Goal: Task Accomplishment & Management: Complete application form

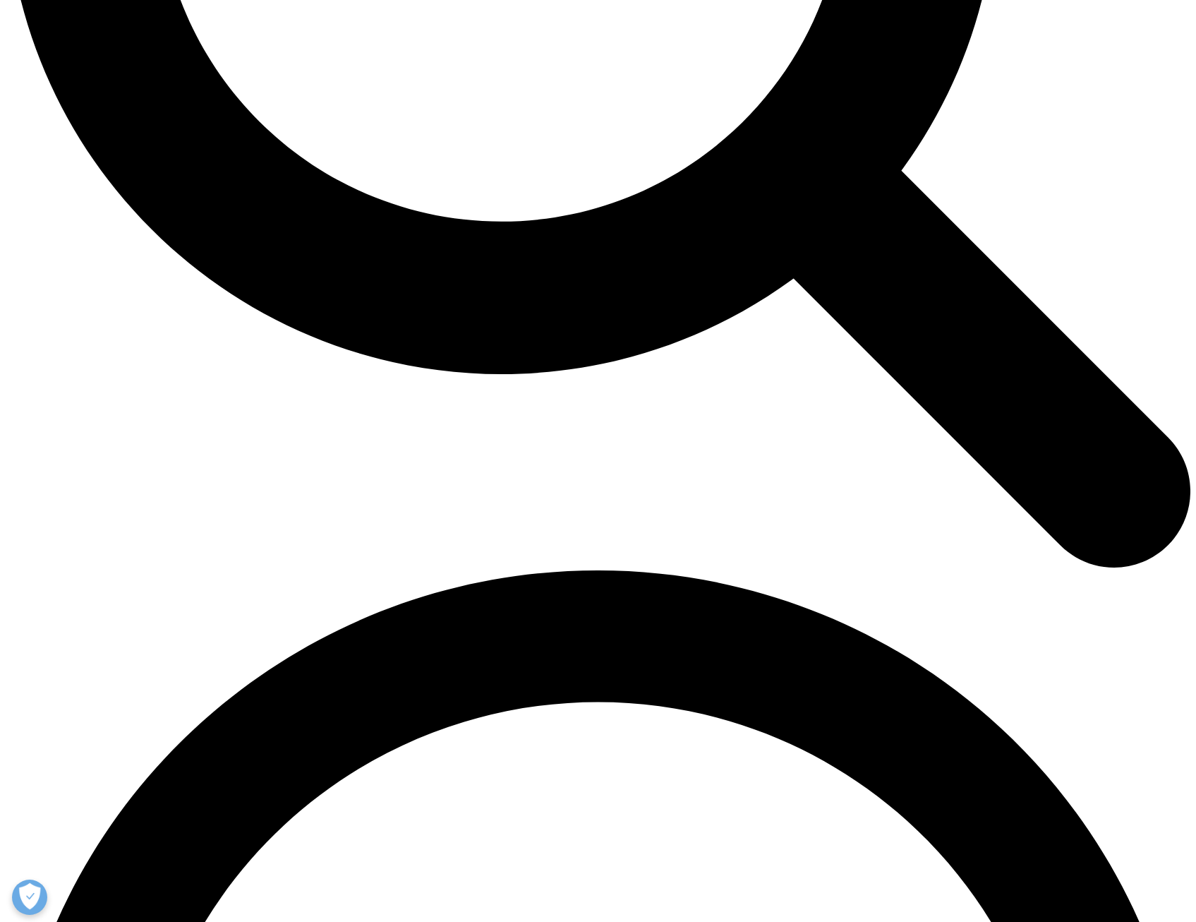
scroll to position [1806, 0]
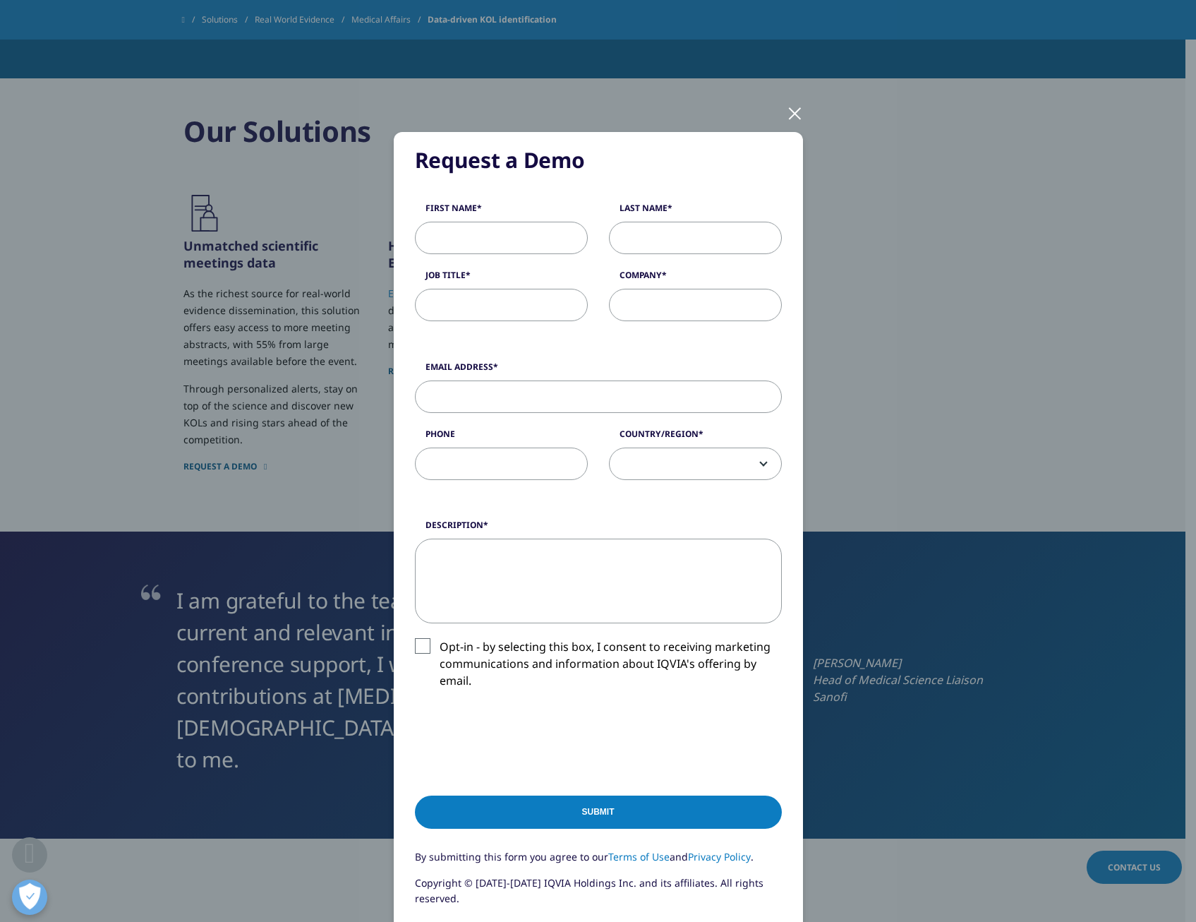
click at [527, 241] on input "First Name" at bounding box center [501, 238] width 173 height 32
type input "[PERSON_NAME]"
type input "Dalal"
type input "[PERSON_NAME][EMAIL_ADDRESS][PERSON_NAME][DOMAIN_NAME]"
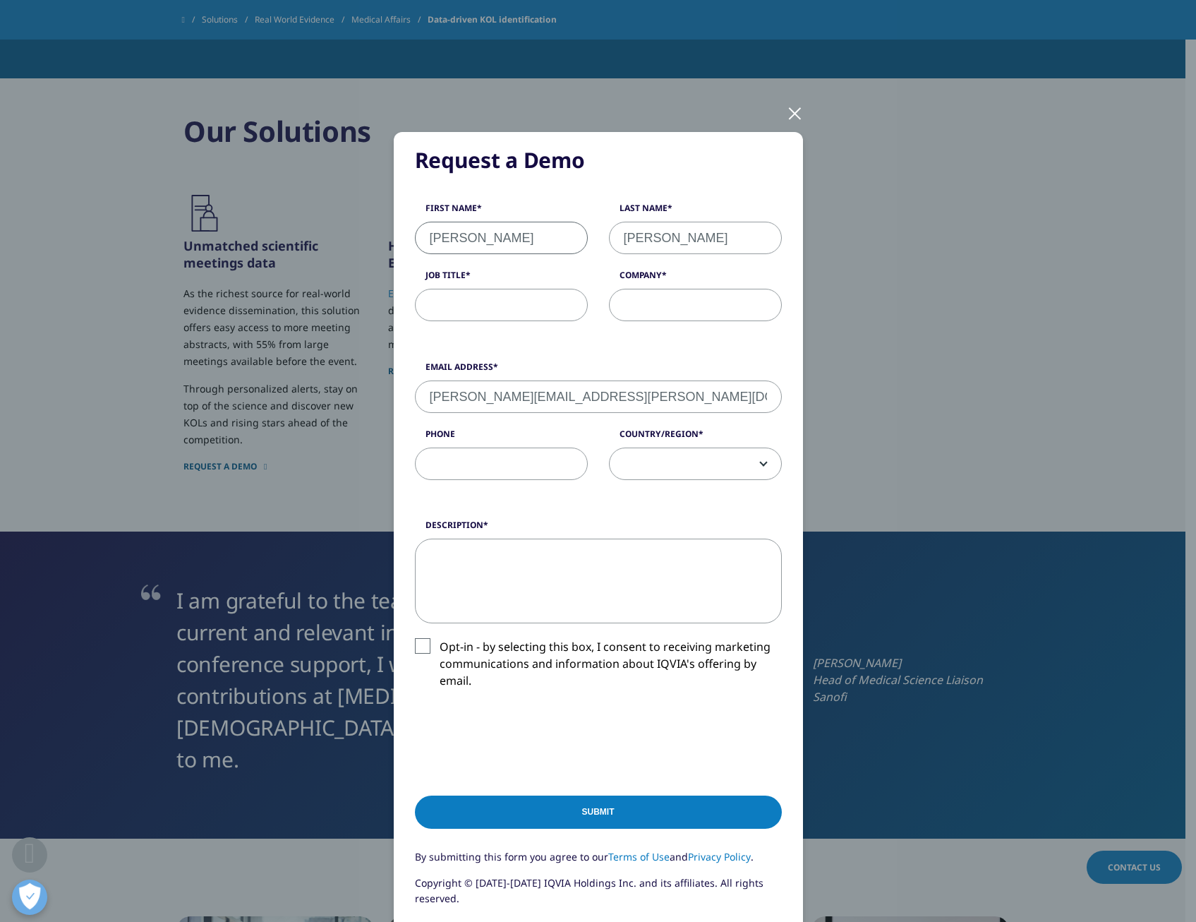
type input "6097199421"
select select "[GEOGRAPHIC_DATA]"
click at [524, 303] on input "Job Title" at bounding box center [501, 305] width 173 height 32
type input "Global Oncology Medical Fellow"
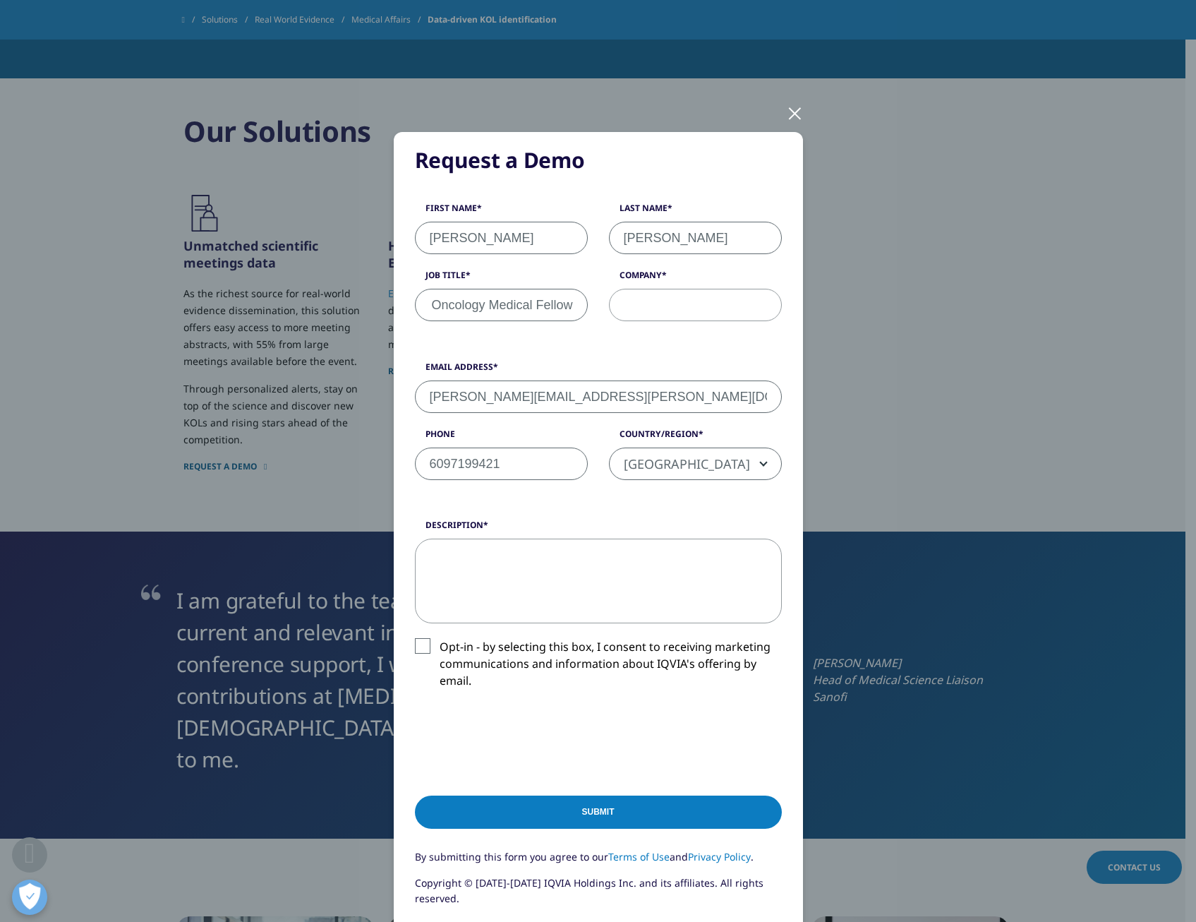
scroll to position [0, 0]
type input "Sanofi"
click at [588, 806] on input "Submit" at bounding box center [598, 811] width 367 height 33
type textarea "I would like to see the product and how it can be used for a list that I am loo…"
click at [646, 798] on input "Submit" at bounding box center [598, 811] width 367 height 33
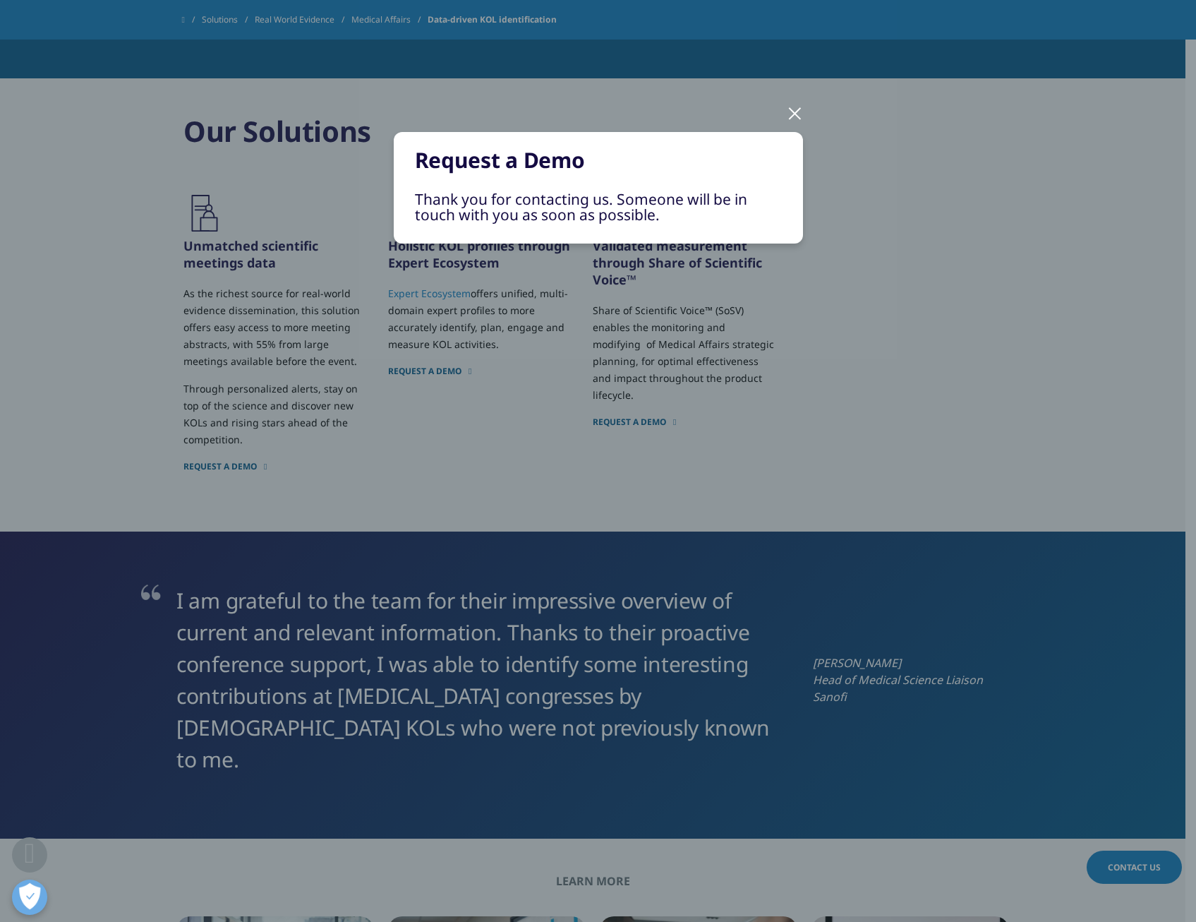
click at [791, 109] on div at bounding box center [795, 112] width 16 height 39
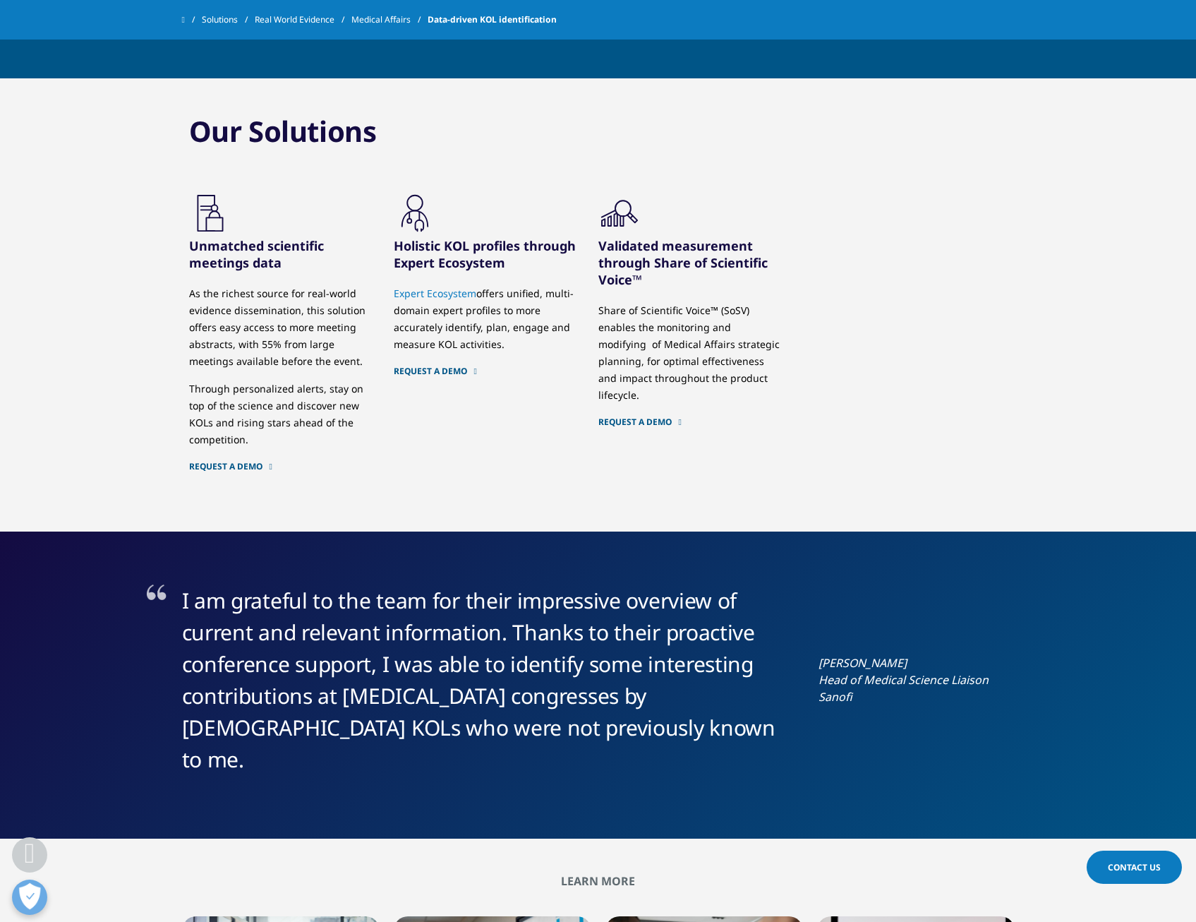
click at [452, 366] on link "Request a demo" at bounding box center [486, 371] width 184 height 11
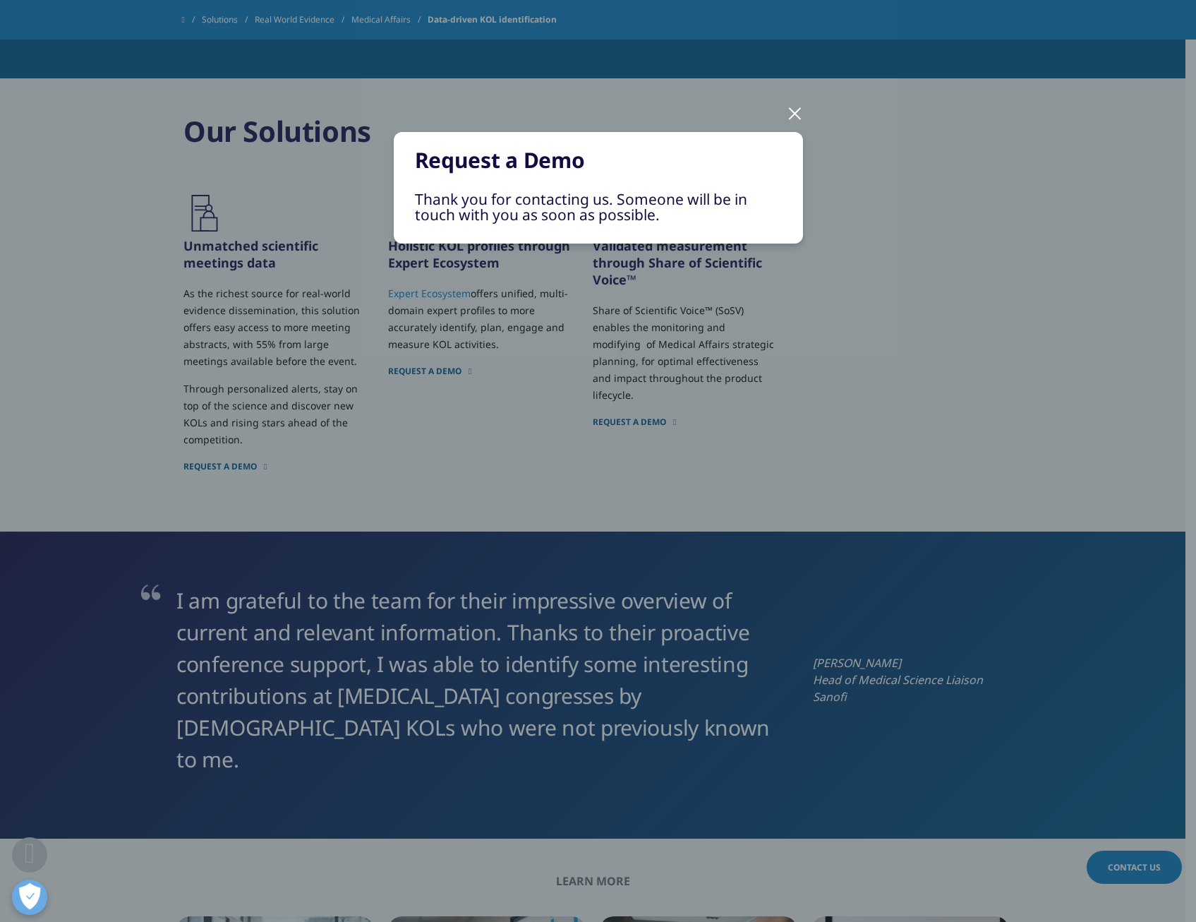
drag, startPoint x: 808, startPoint y: 106, endPoint x: 800, endPoint y: 105, distance: 7.8
click at [807, 106] on div "Request a Demo Thank you for contacting us. Someone will be in touch with you a…" at bounding box center [598, 199] width 833 height 399
click at [796, 107] on div at bounding box center [795, 112] width 16 height 39
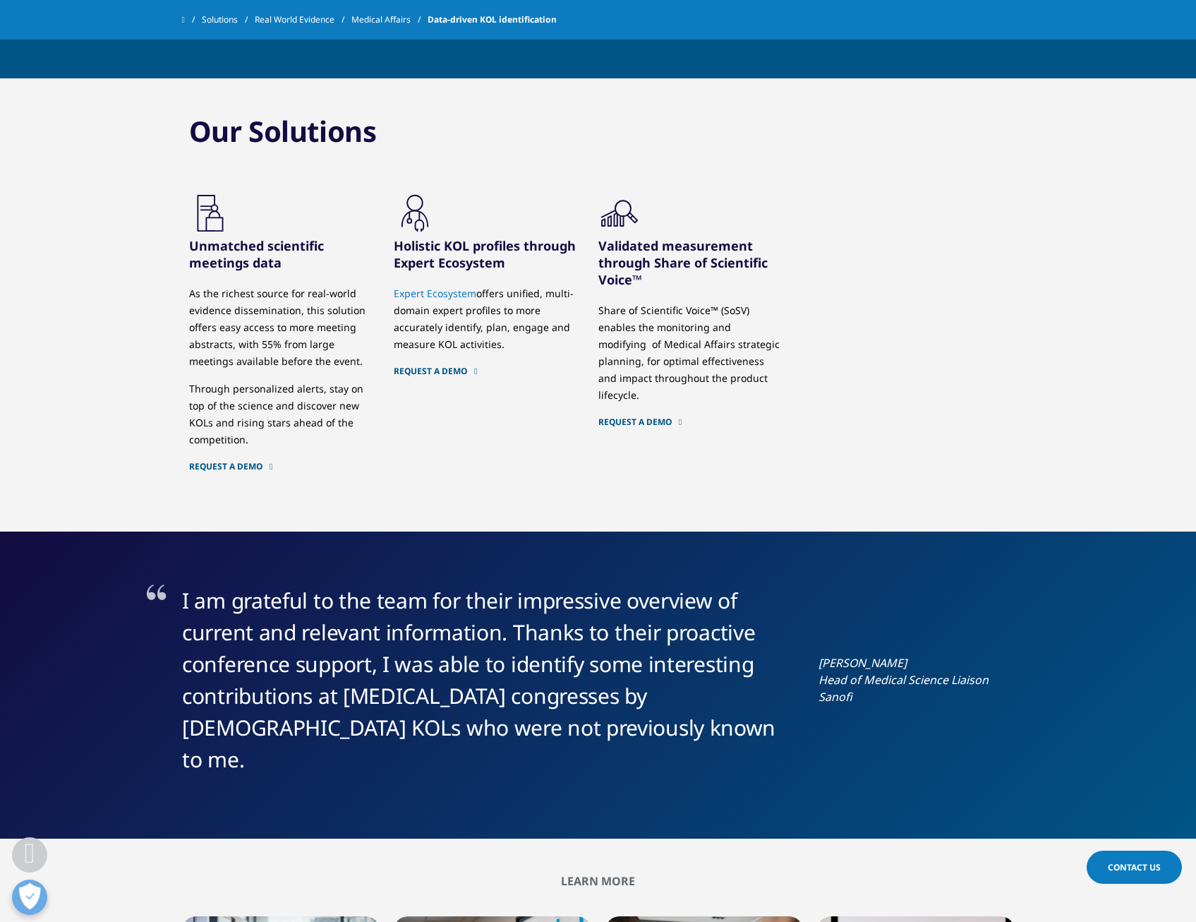
click at [426, 287] on link "Expert Ecosystem" at bounding box center [435, 293] width 83 height 13
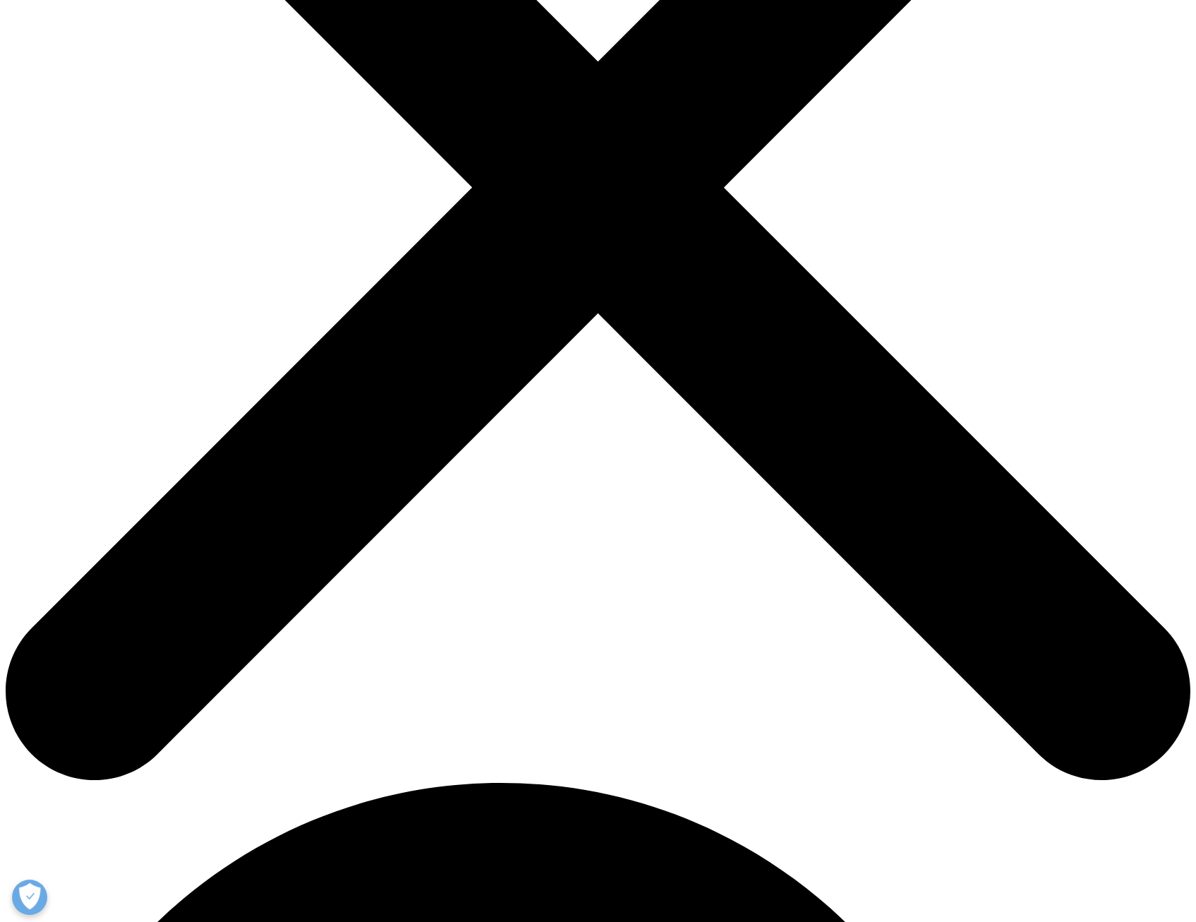
scroll to position [424, 0]
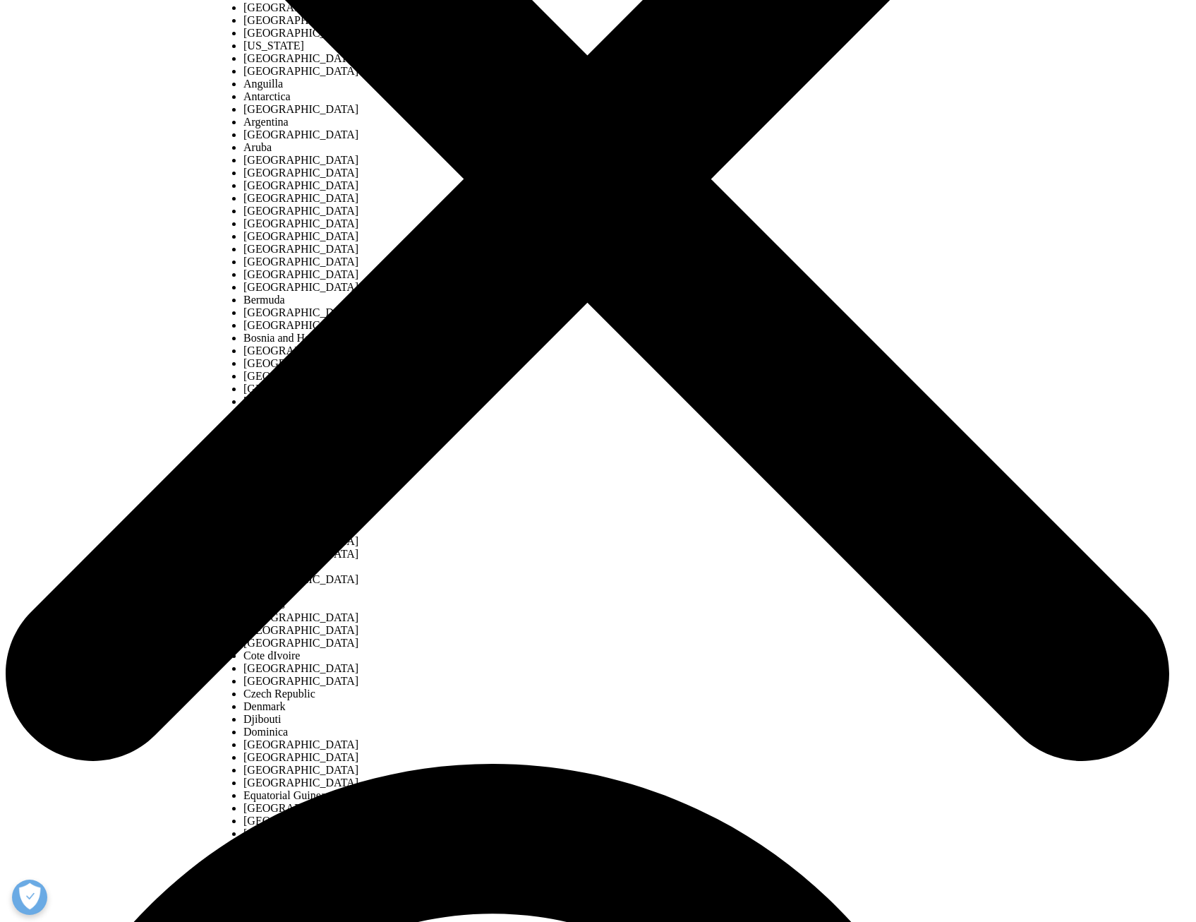
select select "[GEOGRAPHIC_DATA]"
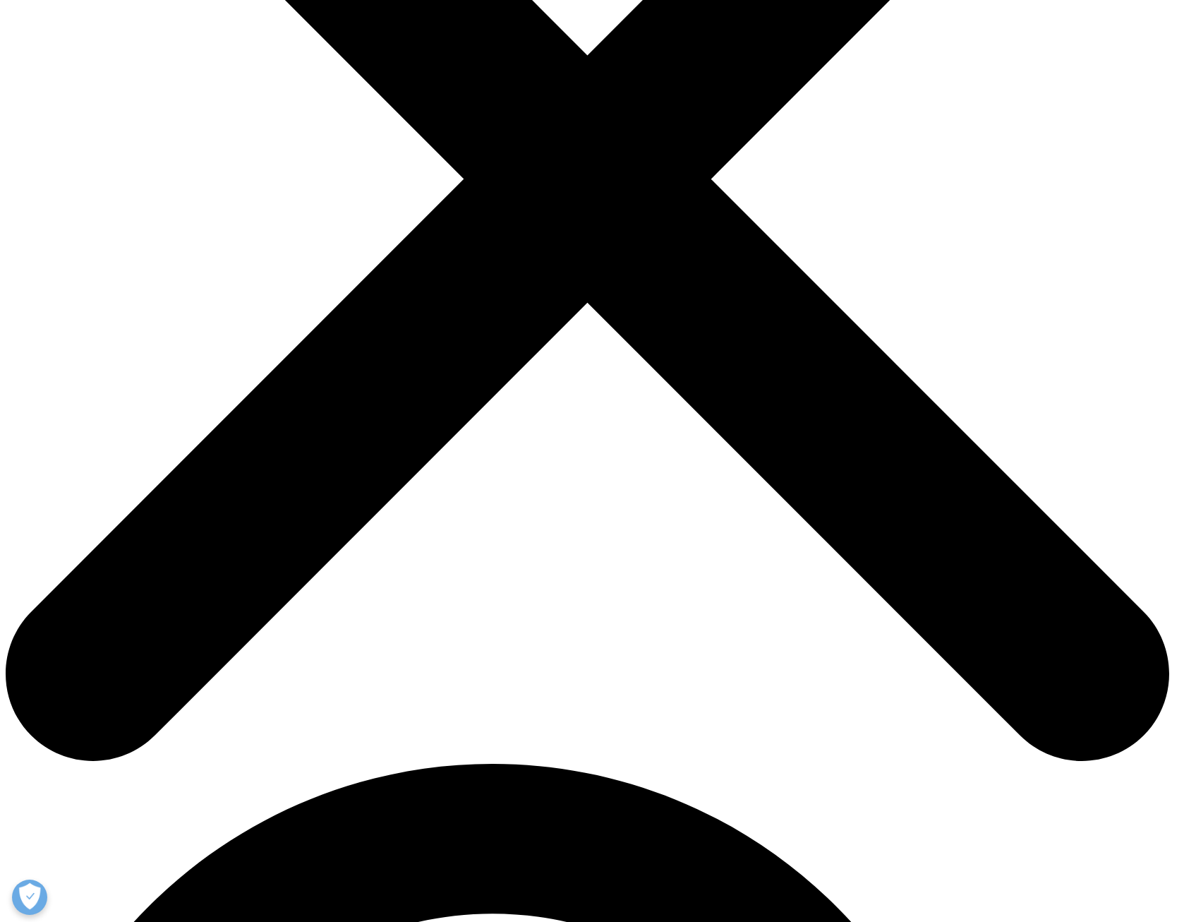
type textarea "Would like to see KOL based on disease state topic"
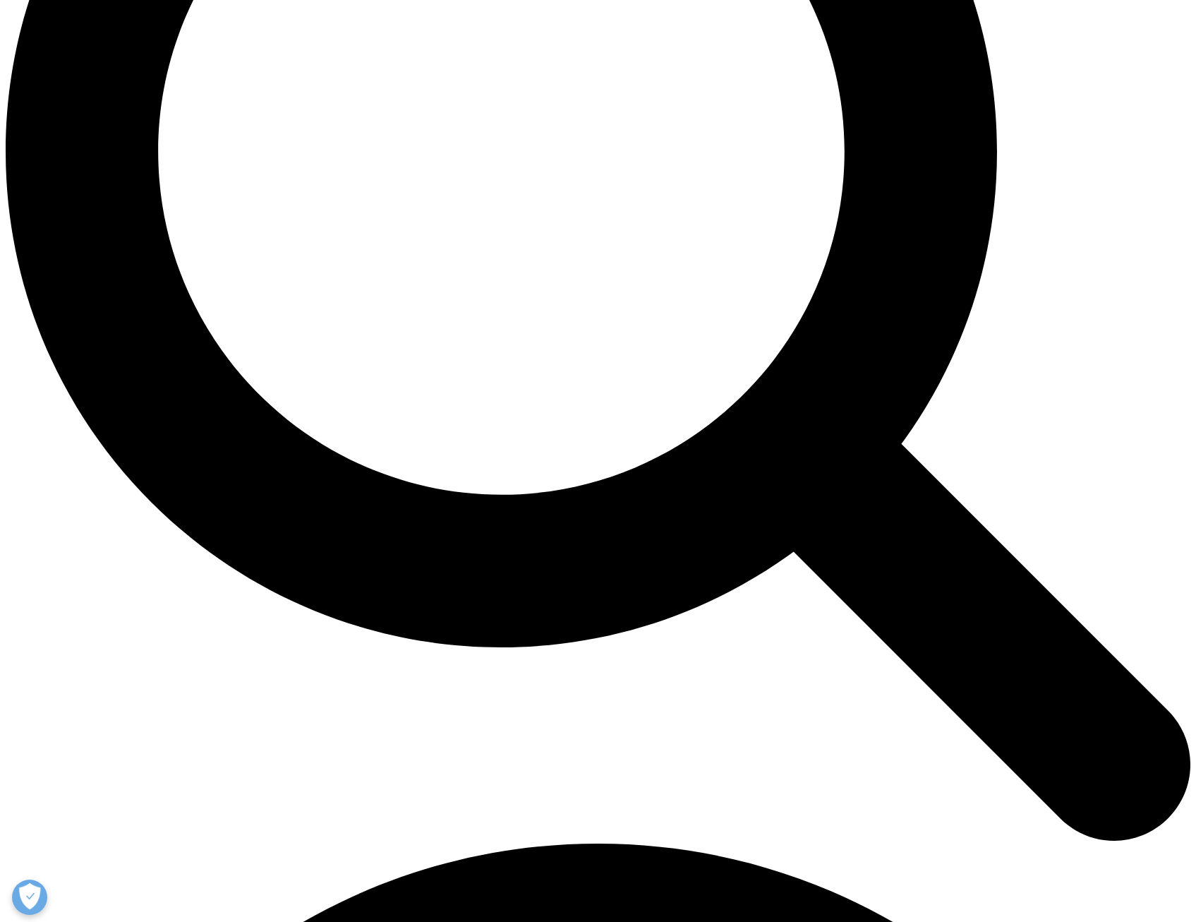
scroll to position [1835, 0]
